Goal: Navigation & Orientation: Find specific page/section

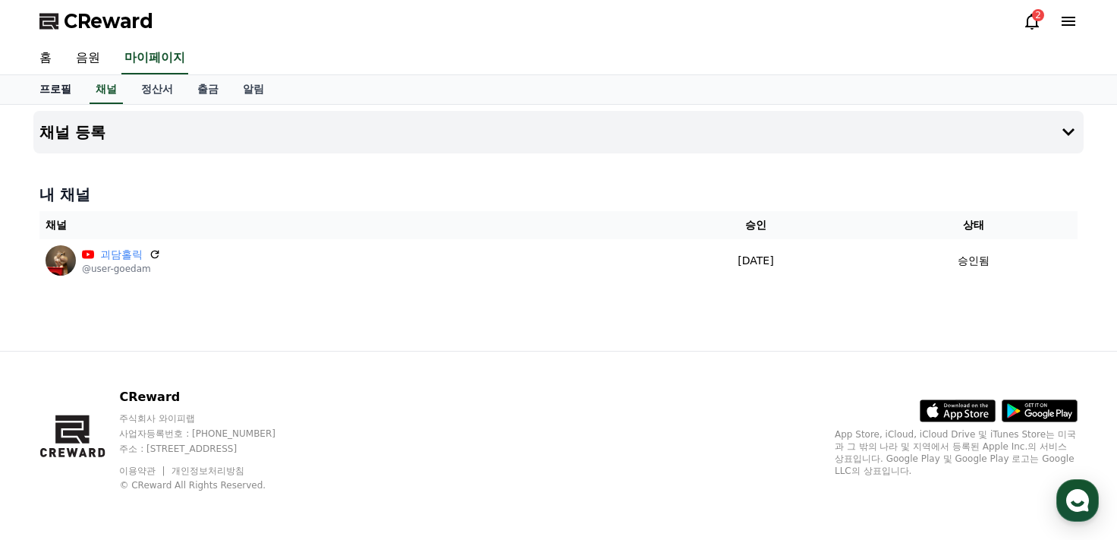
click at [58, 93] on link "프로필" at bounding box center [55, 89] width 56 height 29
select select "**********"
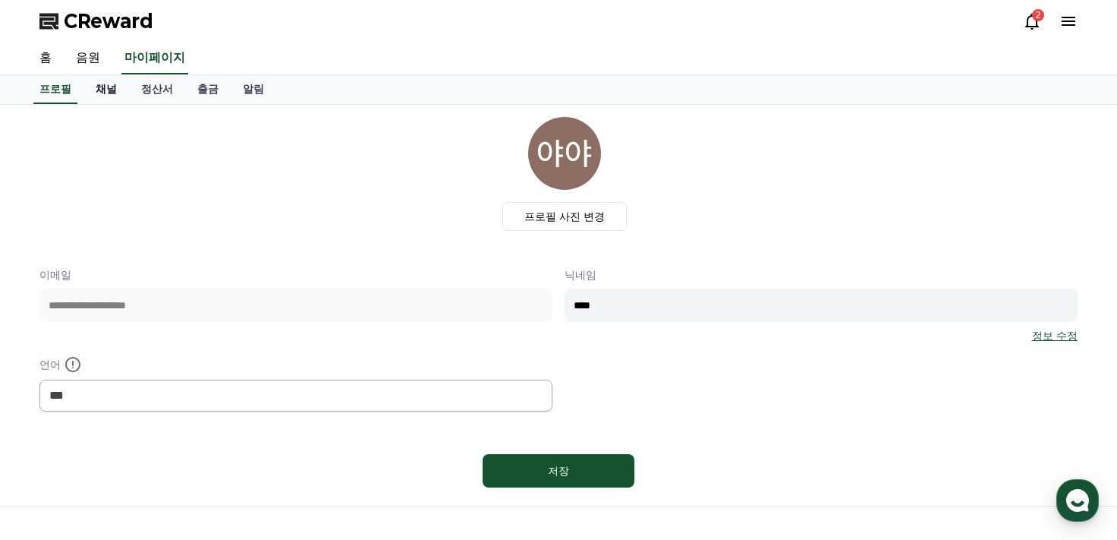
click at [91, 96] on link "채널" at bounding box center [107, 89] width 46 height 29
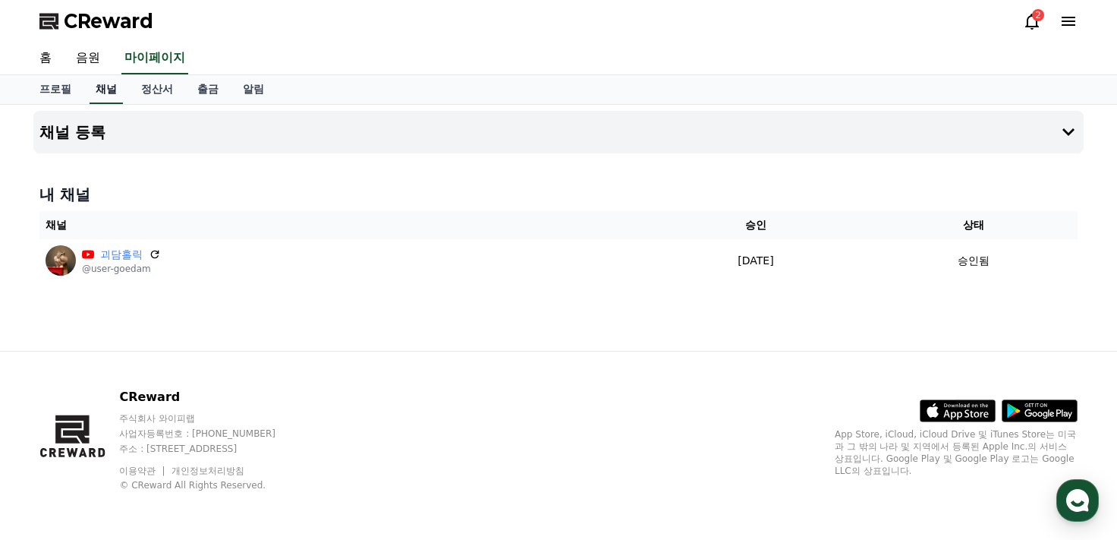
click at [92, 96] on link "채널" at bounding box center [106, 89] width 33 height 29
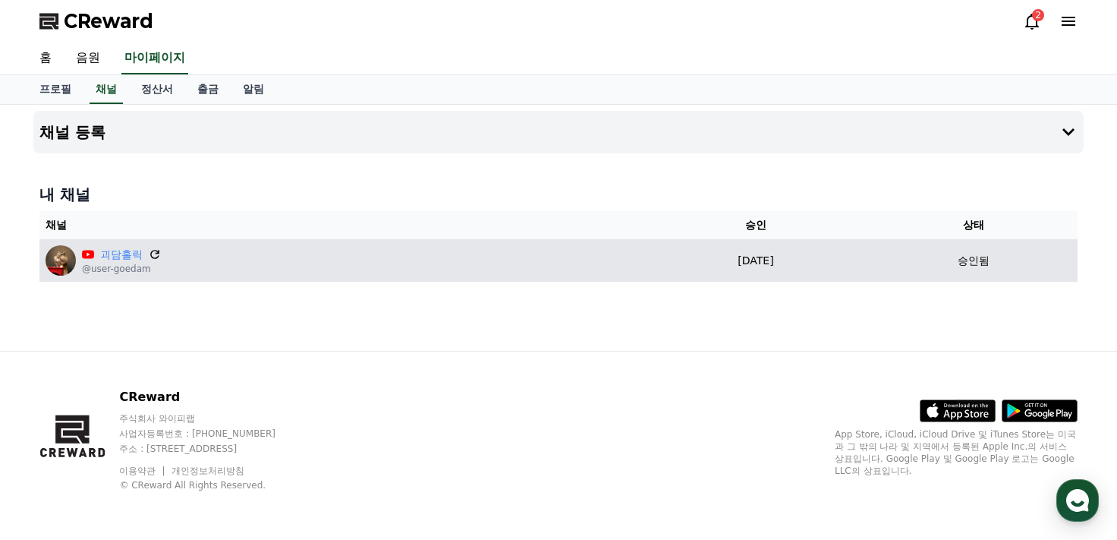
click at [153, 250] on icon at bounding box center [154, 254] width 9 height 9
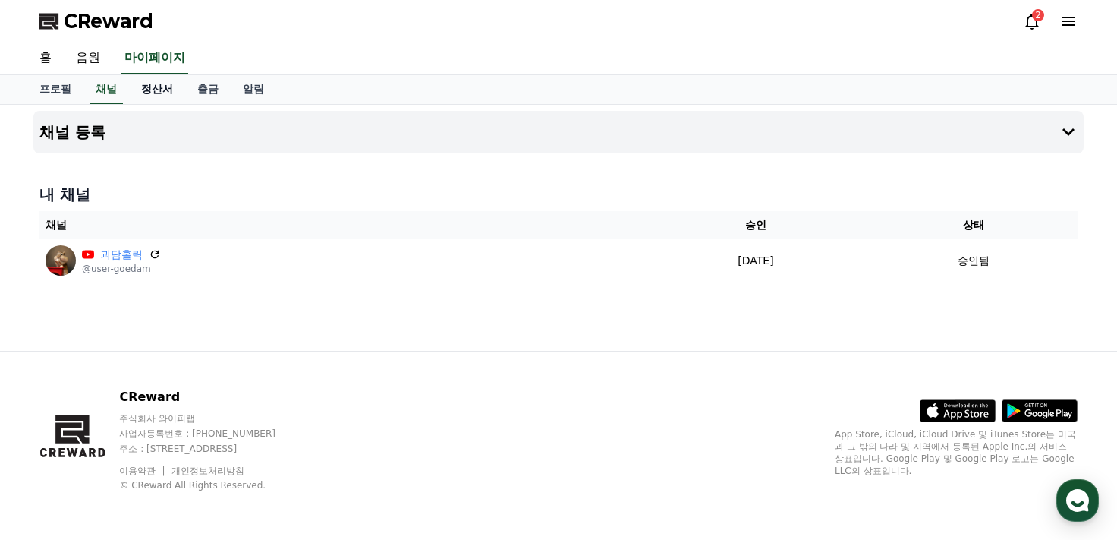
click at [155, 87] on link "정산서" at bounding box center [157, 89] width 56 height 29
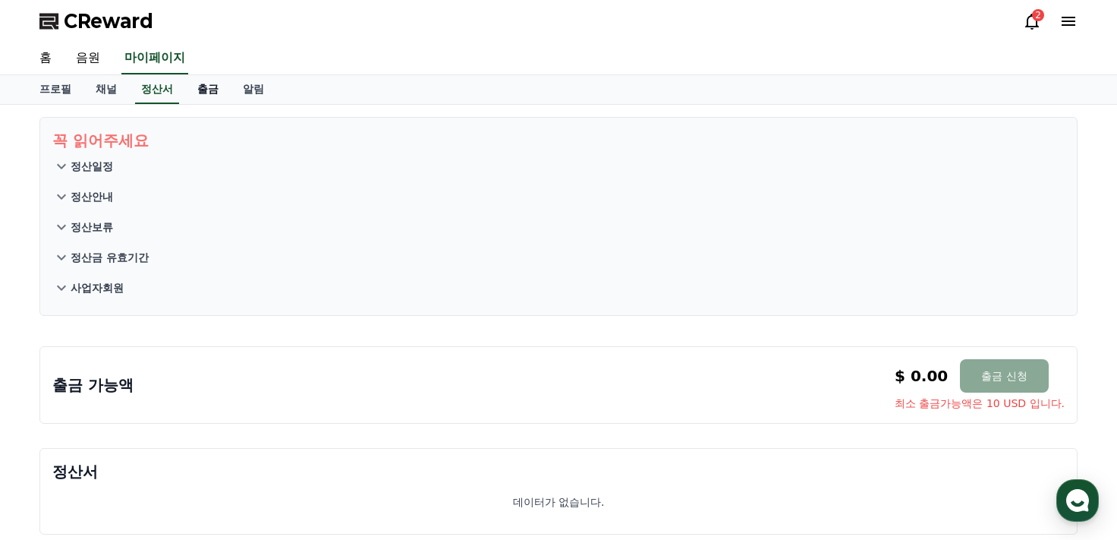
click at [210, 92] on link "출금" at bounding box center [208, 89] width 46 height 29
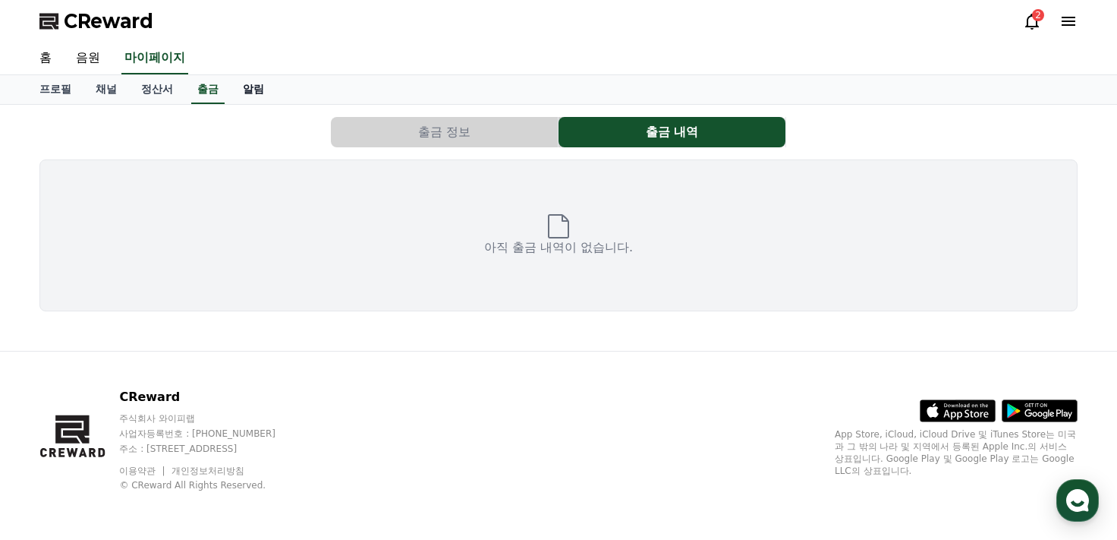
click at [235, 92] on link "알림" at bounding box center [254, 89] width 46 height 29
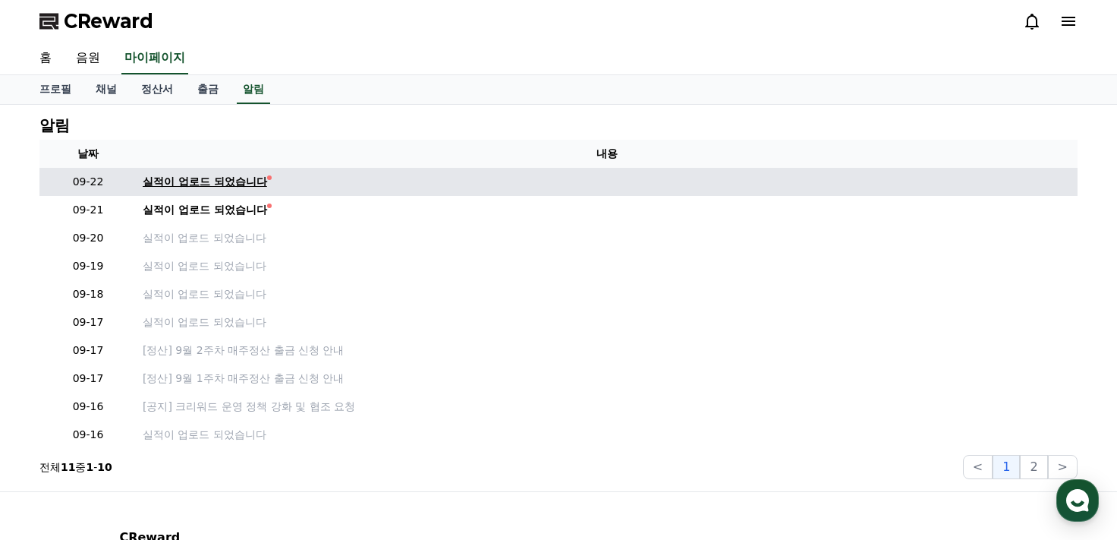
click at [207, 179] on div "실적이 업로드 되었습니다" at bounding box center [205, 182] width 124 height 16
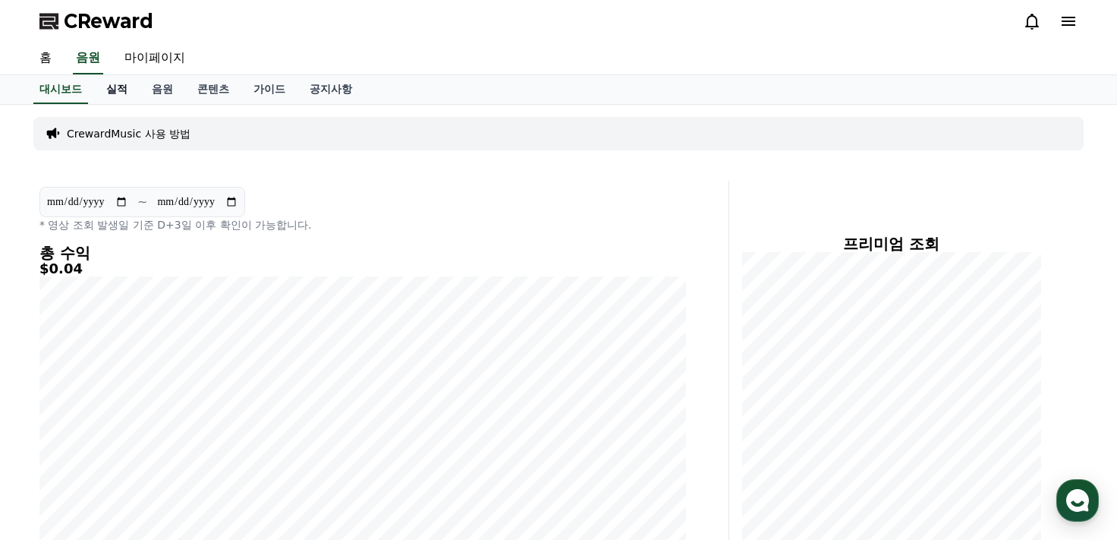
click at [118, 94] on link "실적" at bounding box center [117, 89] width 46 height 29
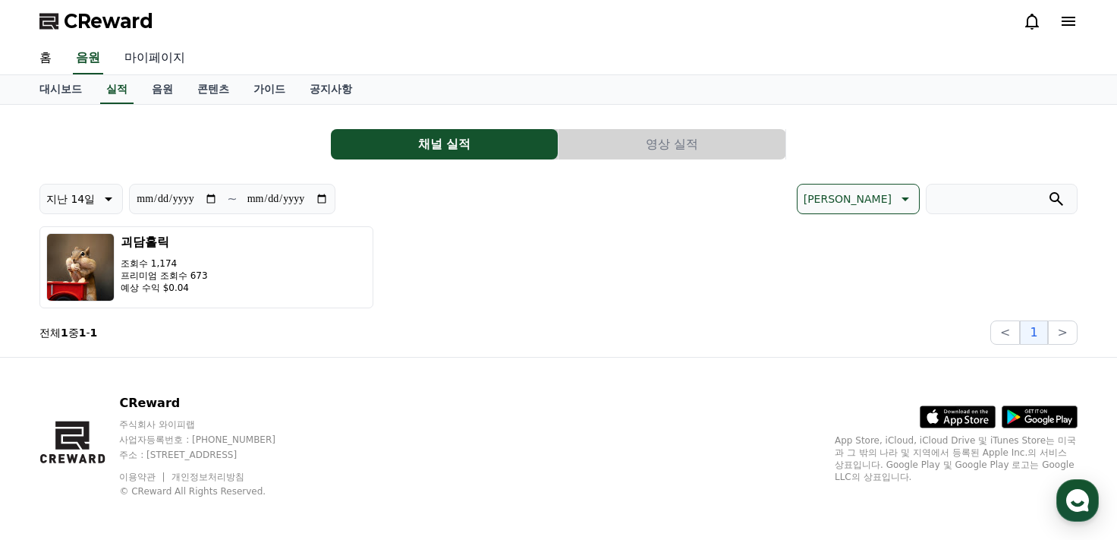
click at [159, 61] on link "마이페이지" at bounding box center [154, 59] width 85 height 32
select select "**********"
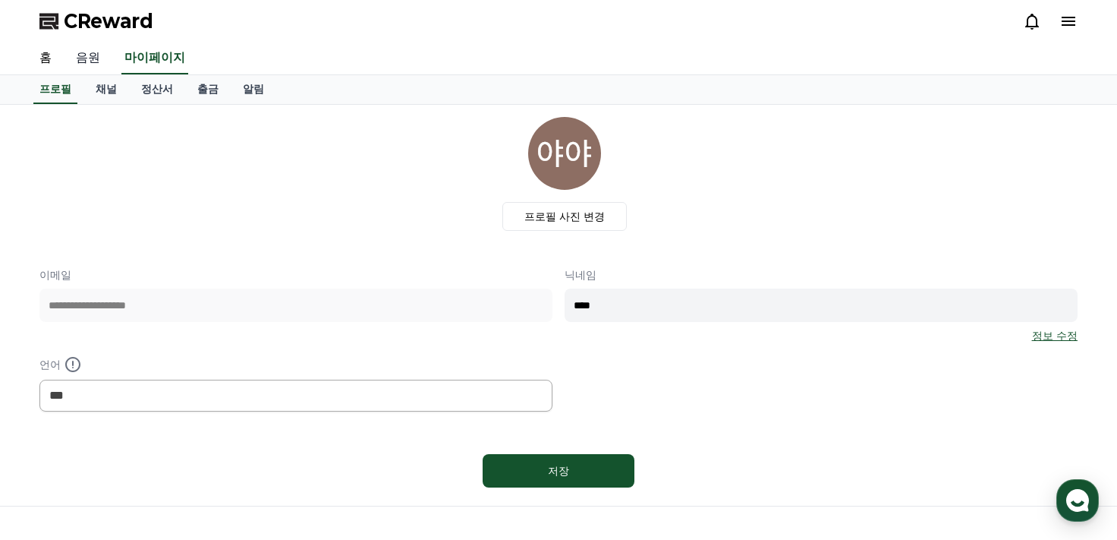
click at [83, 60] on link "음원" at bounding box center [88, 59] width 49 height 32
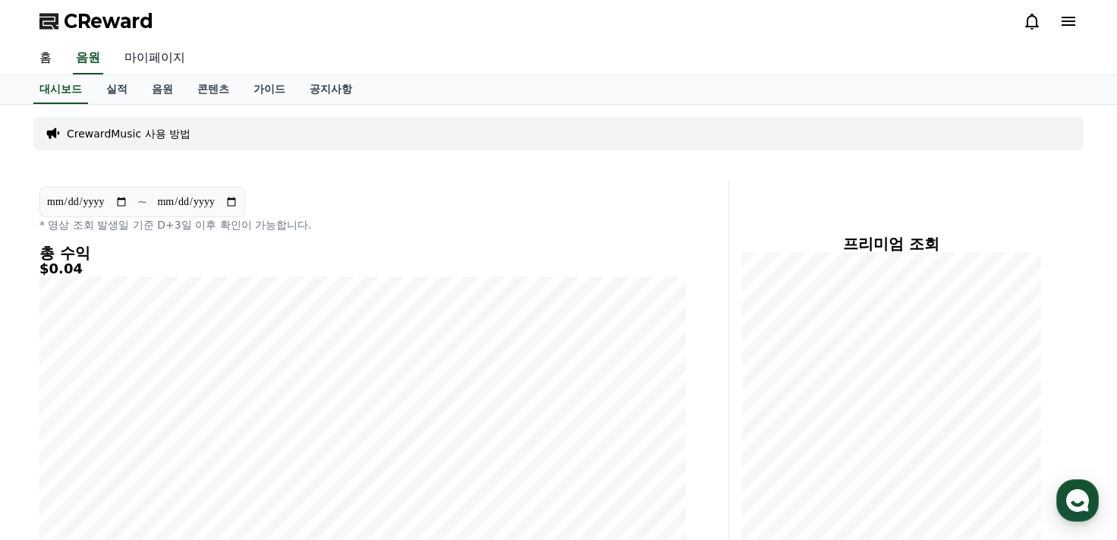
click at [140, 62] on link "마이페이지" at bounding box center [154, 59] width 85 height 32
select select "**********"
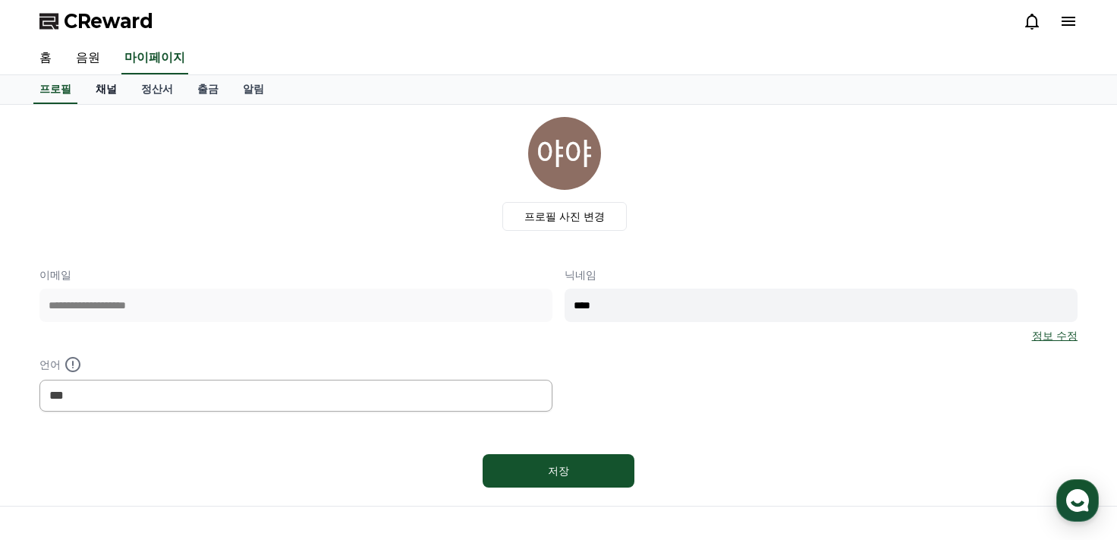
click at [112, 90] on link "채널" at bounding box center [107, 89] width 46 height 29
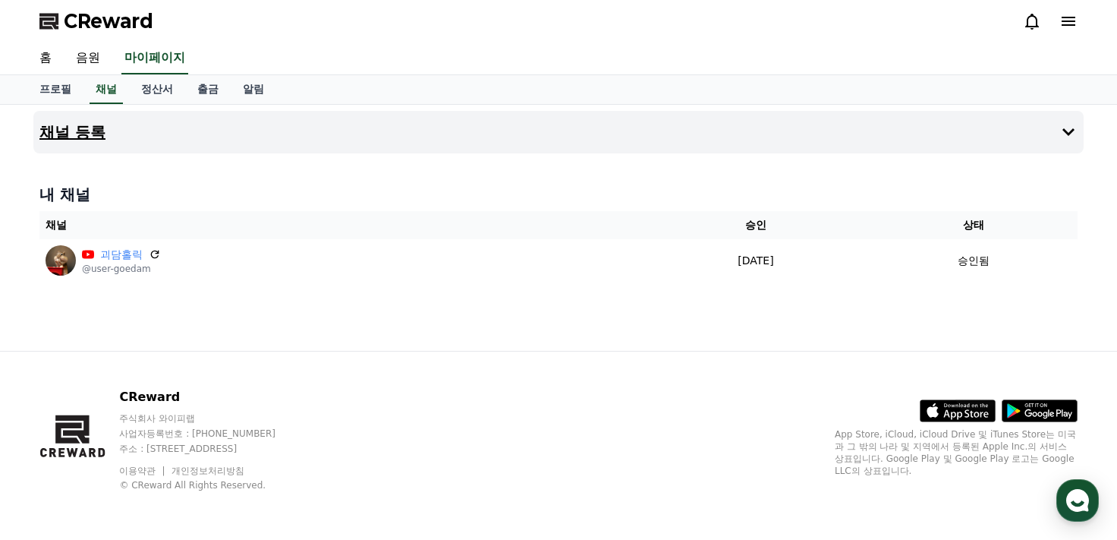
click at [1069, 133] on icon at bounding box center [1069, 132] width 12 height 8
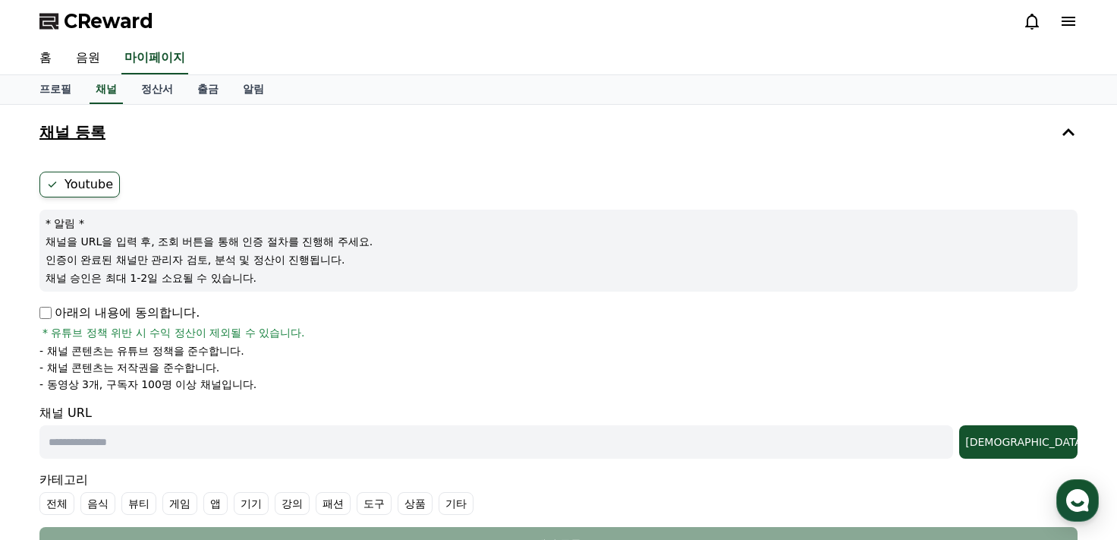
click at [1069, 132] on icon at bounding box center [1069, 132] width 18 height 18
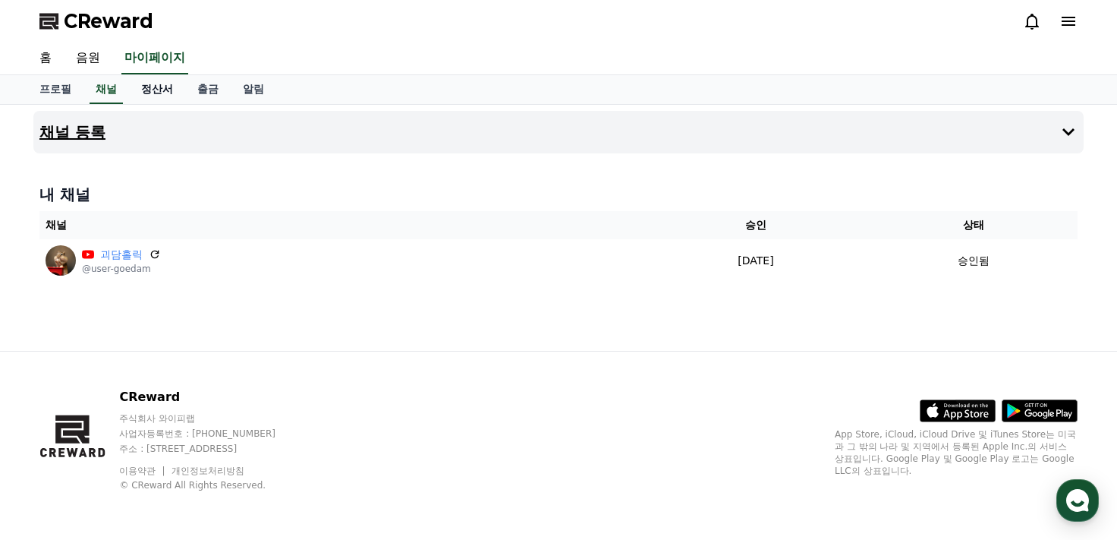
click at [165, 80] on link "정산서" at bounding box center [157, 89] width 56 height 29
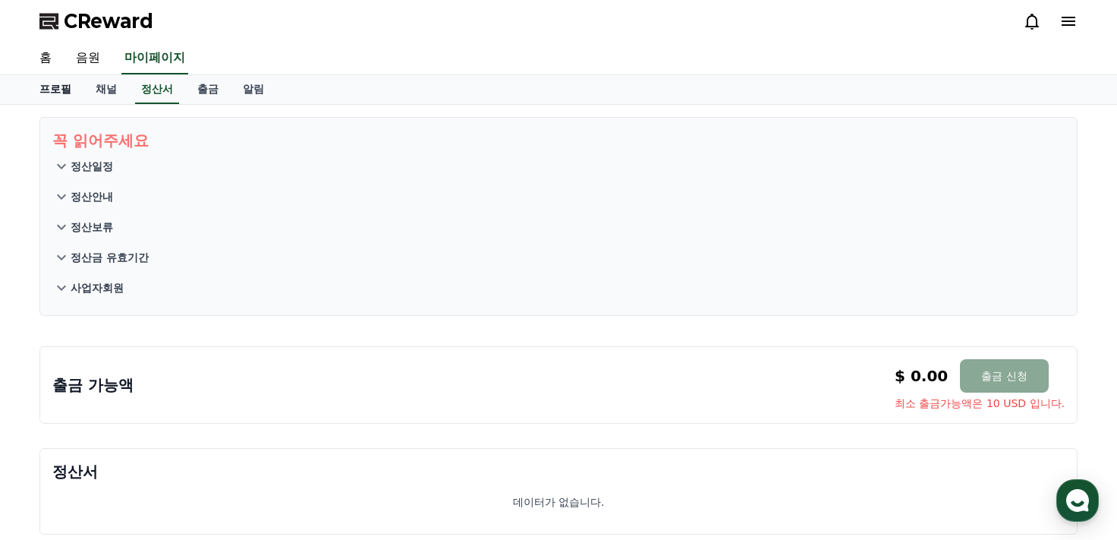
click at [73, 80] on link "프로필" at bounding box center [55, 89] width 56 height 29
select select "**********"
